Goal: Task Accomplishment & Management: Manage account settings

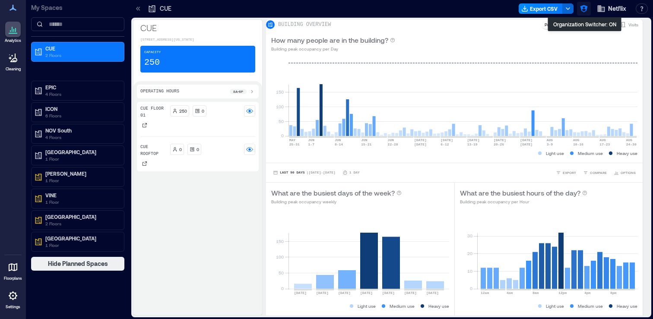
click at [585, 12] on icon "button" at bounding box center [584, 8] width 9 height 9
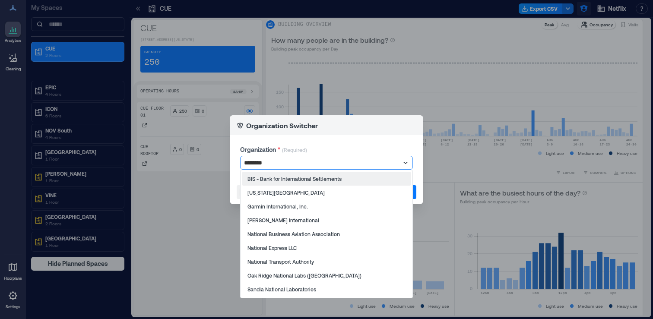
type input "********"
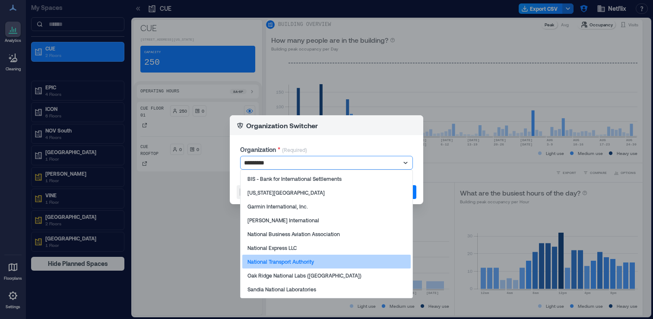
click at [343, 262] on div "National Transport Authority" at bounding box center [326, 262] width 168 height 14
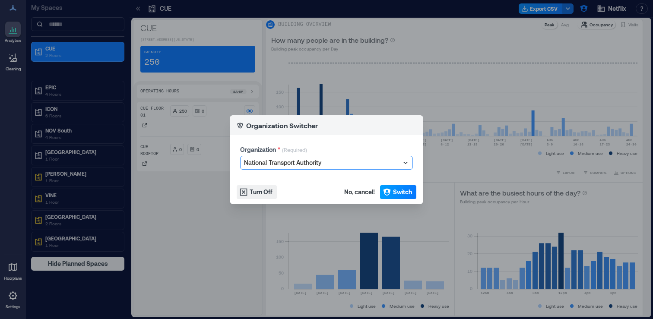
click at [396, 193] on span "Switch" at bounding box center [402, 192] width 19 height 9
